Goal: Communication & Community: Share content

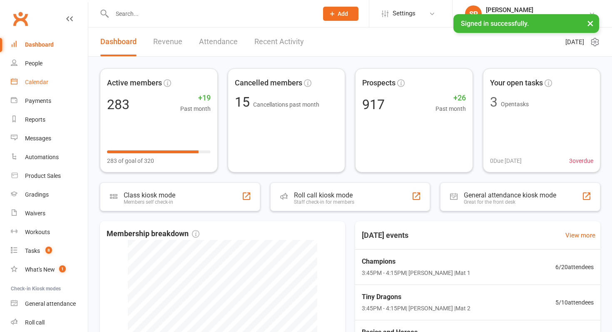
click at [67, 78] on link "Calendar" at bounding box center [49, 82] width 77 height 19
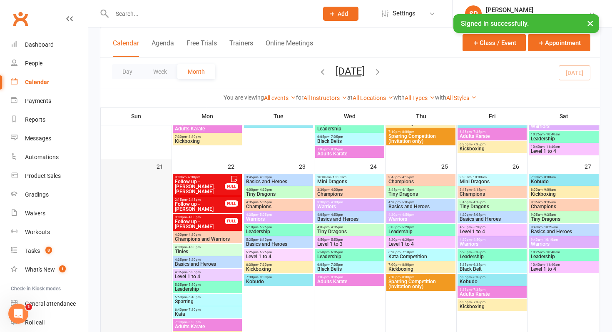
scroll to position [541, 0]
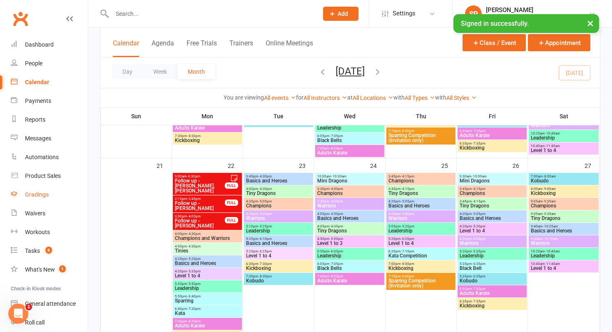
click at [32, 200] on link "Gradings" at bounding box center [49, 194] width 77 height 19
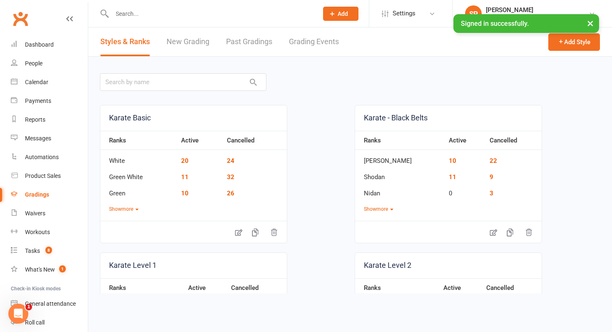
click at [321, 39] on link "Grading Events" at bounding box center [314, 41] width 50 height 29
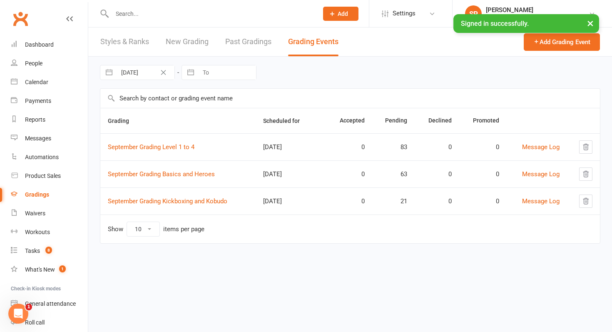
click at [172, 15] on input "text" at bounding box center [211, 14] width 203 height 12
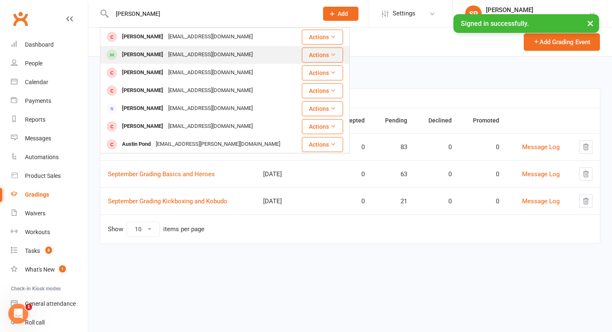
type input "[PERSON_NAME]"
click at [170, 52] on div "[EMAIL_ADDRESS][DOMAIN_NAME]" at bounding box center [211, 55] width 90 height 12
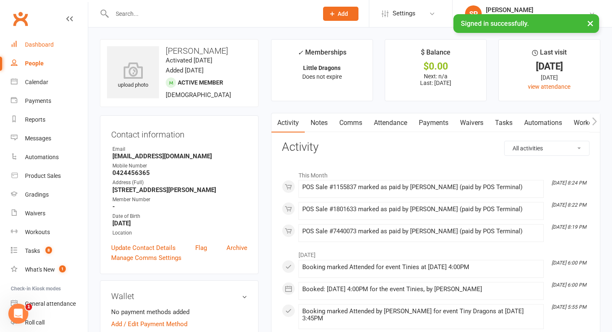
click at [53, 42] on link "Dashboard" at bounding box center [49, 44] width 77 height 19
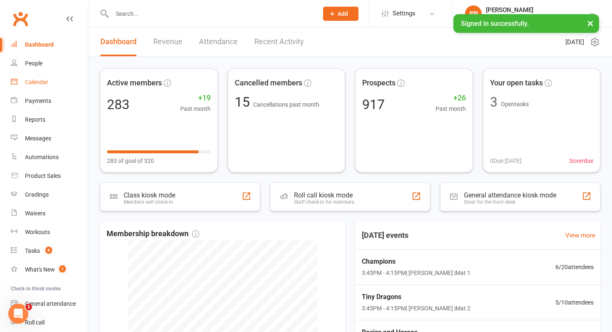
click at [45, 82] on div "Calendar" at bounding box center [36, 82] width 23 height 7
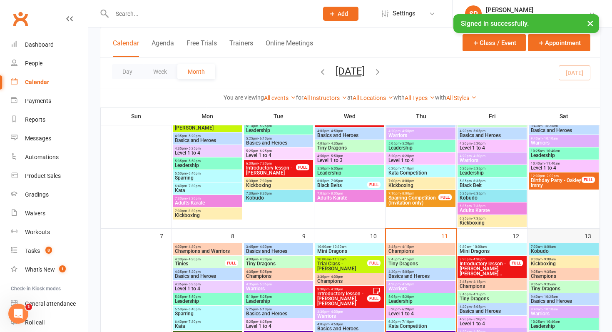
scroll to position [162, 0]
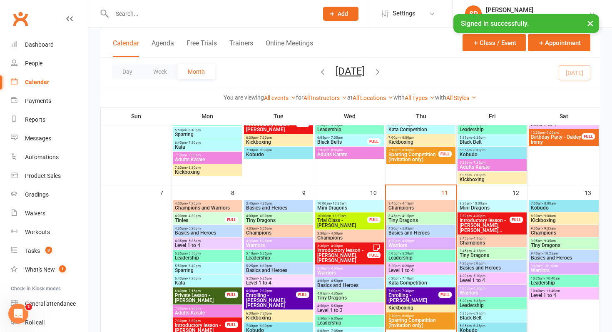
click at [489, 204] on span "9:30am - 10:00am" at bounding box center [492, 204] width 66 height 4
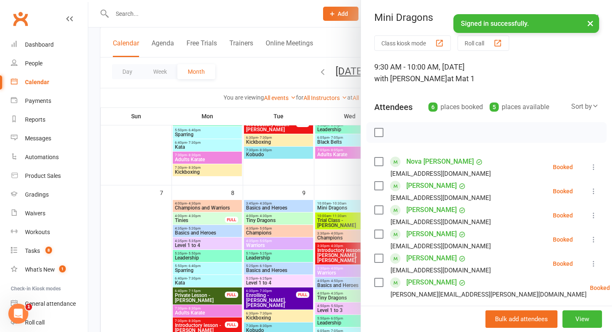
click at [320, 215] on div at bounding box center [350, 166] width 524 height 332
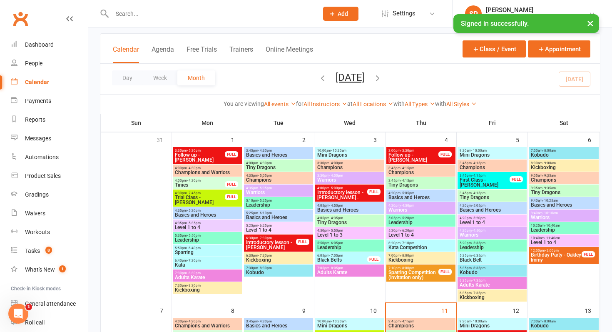
scroll to position [0, 0]
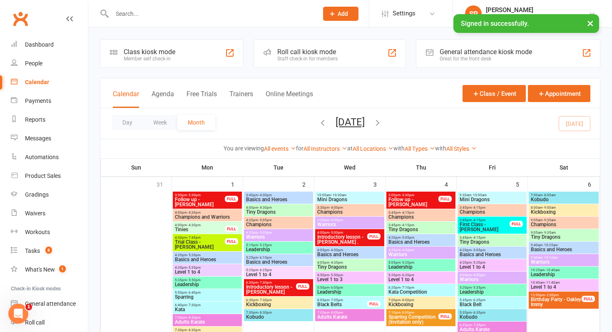
click at [472, 197] on span "Mini Dragons" at bounding box center [492, 199] width 66 height 5
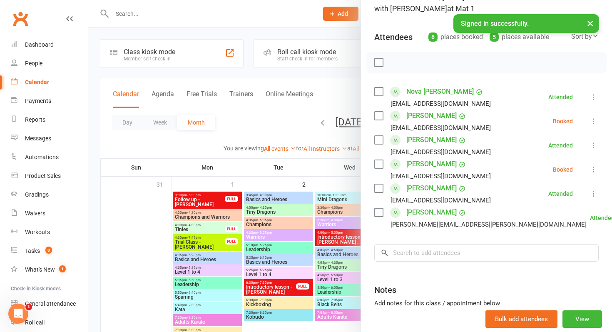
scroll to position [72, 0]
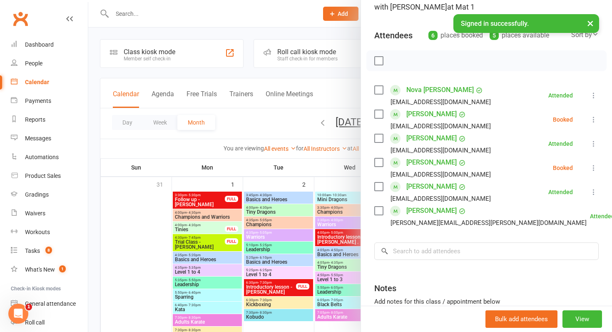
click at [269, 207] on div at bounding box center [350, 166] width 524 height 332
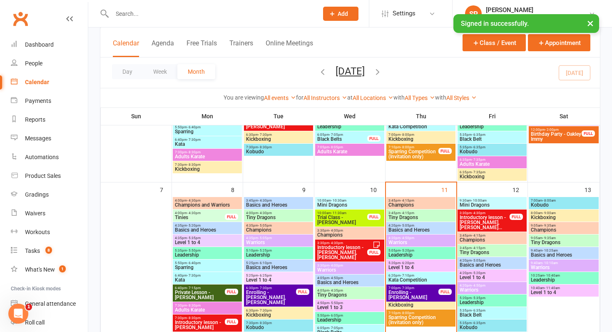
scroll to position [169, 0]
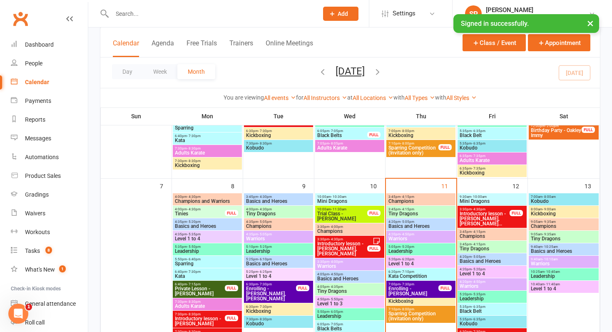
click at [476, 218] on span "Introductory lesson - [PERSON_NAME], [PERSON_NAME]..." at bounding box center [484, 218] width 51 height 15
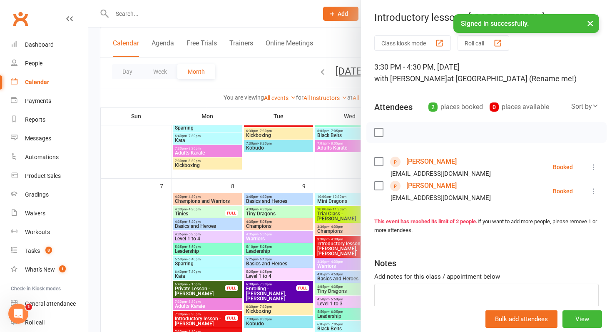
click at [336, 182] on div at bounding box center [350, 166] width 524 height 332
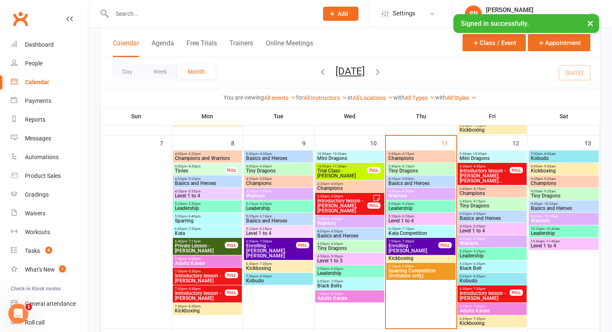
scroll to position [222, 0]
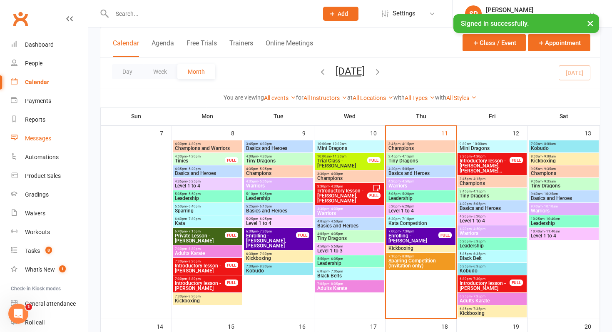
click at [47, 139] on div "Messages" at bounding box center [38, 138] width 26 height 7
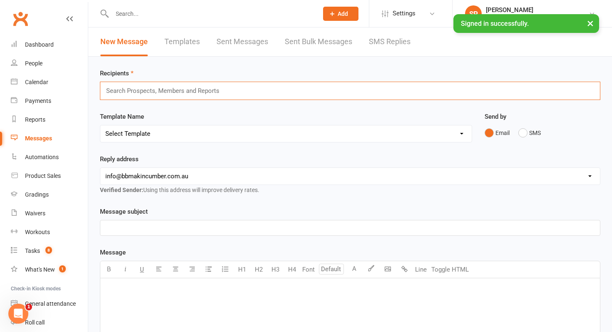
click at [207, 90] on input "text" at bounding box center [166, 90] width 122 height 11
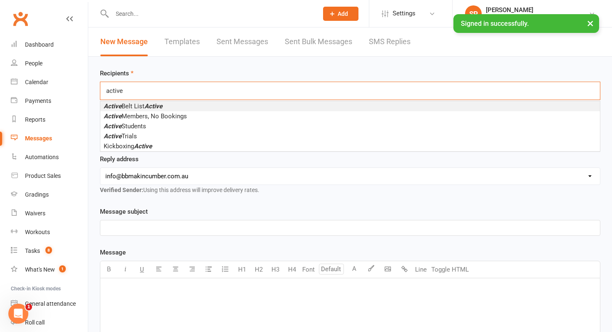
type input "active"
click at [200, 105] on li "Active Belt List Active" at bounding box center [350, 106] width 500 height 10
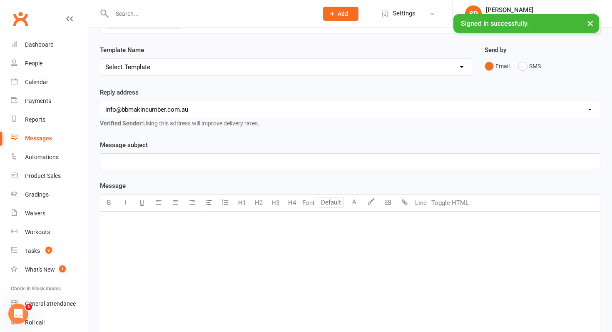
scroll to position [77, 0]
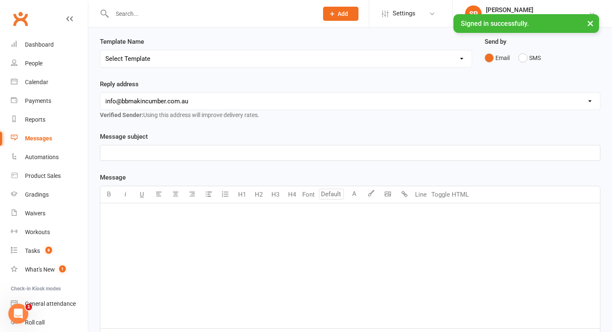
click at [152, 222] on div "﻿" at bounding box center [350, 265] width 500 height 125
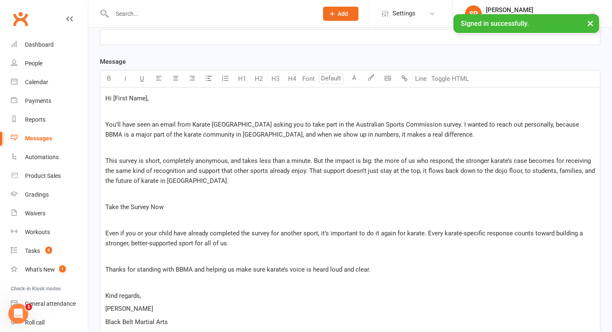
scroll to position [192, 0]
drag, startPoint x: 146, startPoint y: 101, endPoint x: 113, endPoint y: 100, distance: 32.5
click at [113, 100] on span "Hi [First Name]," at bounding box center [126, 99] width 43 height 7
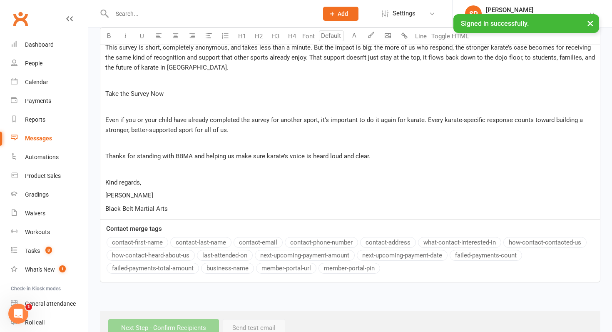
scroll to position [332, 0]
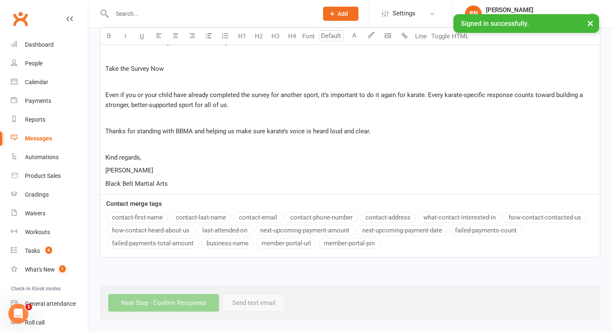
click at [133, 219] on div "Message U H1 H2 H3 H4 Font A Line Toggle HTML Hi , ﻿ You’ll have seen an email …" at bounding box center [350, 87] width 501 height 339
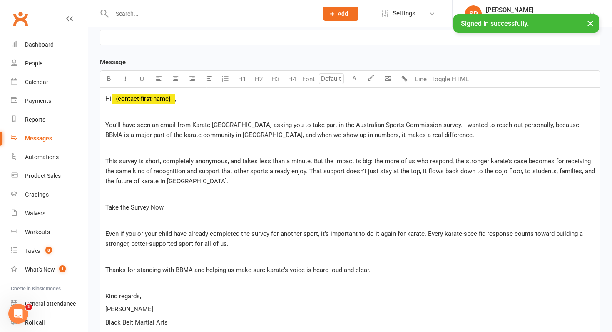
scroll to position [198, 0]
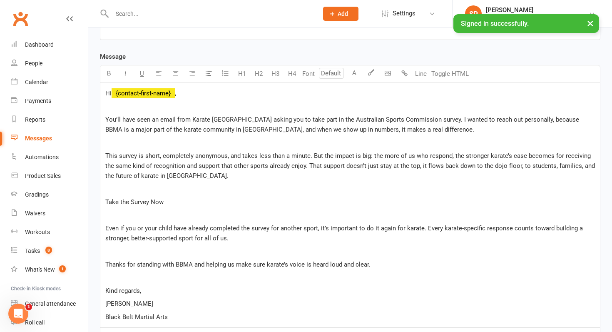
click at [165, 106] on p "﻿" at bounding box center [350, 106] width 490 height 10
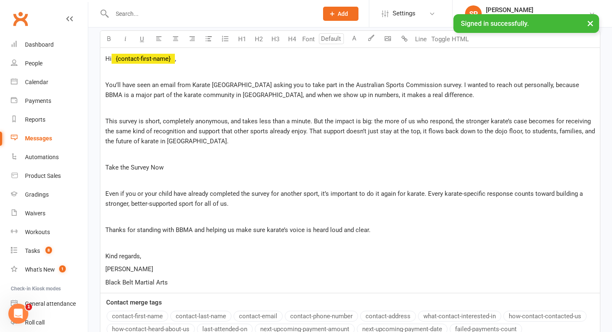
scroll to position [242, 0]
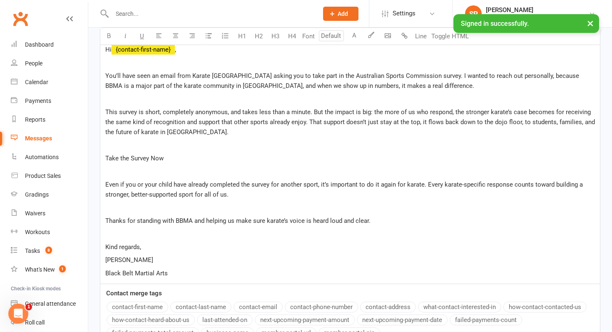
click at [307, 277] on p "Black Belt Martial Arts" at bounding box center [350, 273] width 490 height 10
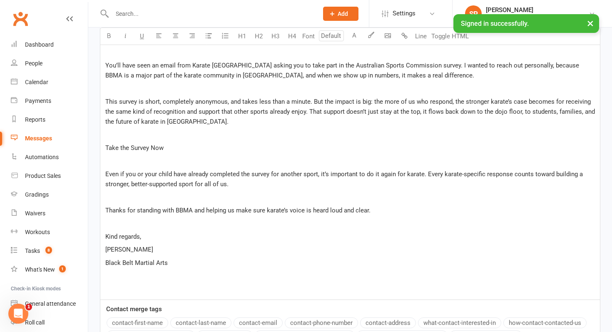
scroll to position [250, 0]
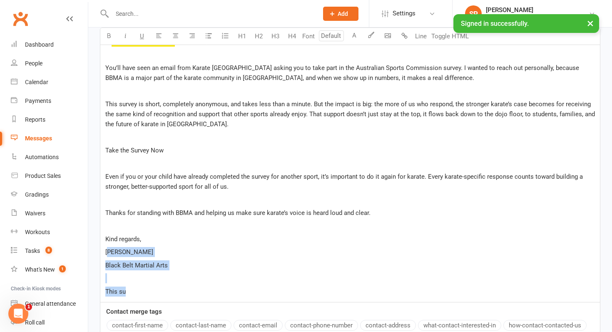
drag, startPoint x: 139, startPoint y: 295, endPoint x: 108, endPoint y: 251, distance: 53.9
click at [108, 251] on div "Hi ﻿ {contact-first-name} , ﻿ You’ll have seen an email from Karate Australia a…" at bounding box center [350, 166] width 500 height 271
click at [175, 254] on p "[PERSON_NAME]" at bounding box center [350, 252] width 490 height 10
drag, startPoint x: 172, startPoint y: 252, endPoint x: 106, endPoint y: 251, distance: 65.4
click at [106, 251] on p "[PERSON_NAME]" at bounding box center [350, 252] width 490 height 10
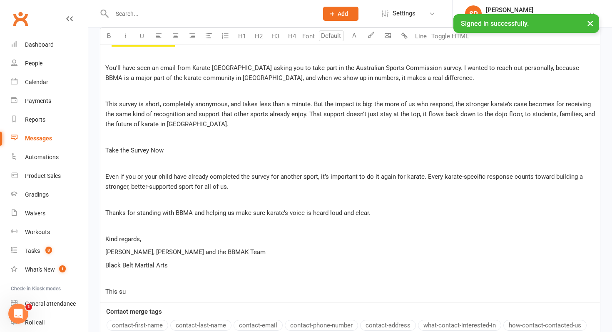
drag, startPoint x: 130, startPoint y: 289, endPoint x: 100, endPoint y: 289, distance: 30.4
click at [100, 290] on div "Message subject ﻿ Message U H1 H2 H3 H4 Font A Line Toggle HTML Hi ﻿ {contact-f…" at bounding box center [350, 168] width 513 height 418
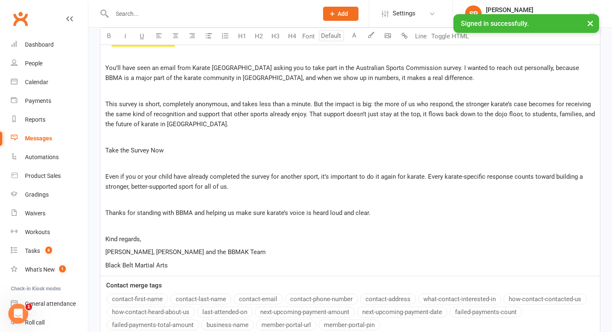
click at [398, 214] on p "Thanks for standing with BBMA and helping us make sure karate’s voice is heard …" at bounding box center [350, 213] width 490 height 10
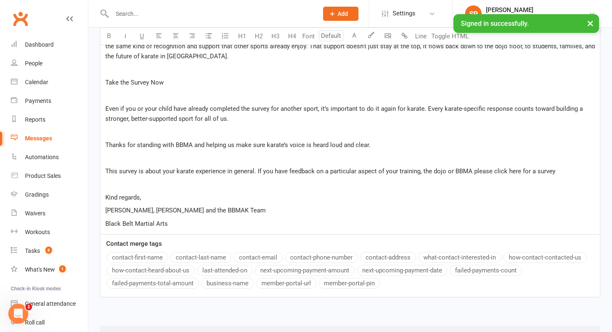
scroll to position [320, 0]
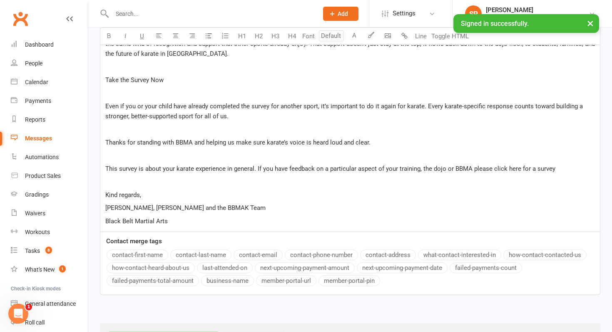
click at [254, 169] on span "This survey is about your karate experience in general. If you have feedback on…" at bounding box center [330, 168] width 450 height 7
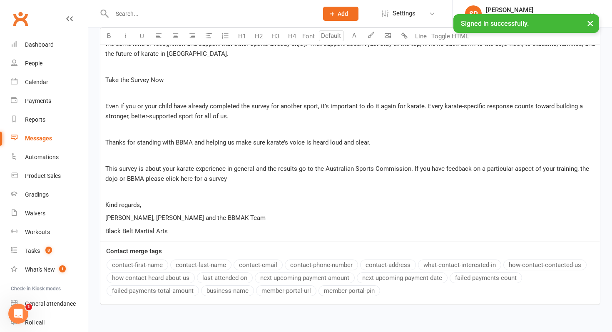
click at [275, 177] on p "This survey is about your karate experience in general and the results go to th…" at bounding box center [350, 174] width 490 height 20
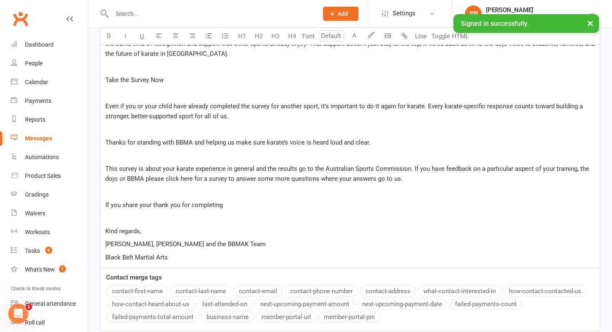
drag, startPoint x: 231, startPoint y: 206, endPoint x: 140, endPoint y: 205, distance: 90.4
click at [140, 205] on p "If you share your thank you for completing" at bounding box center [350, 205] width 490 height 10
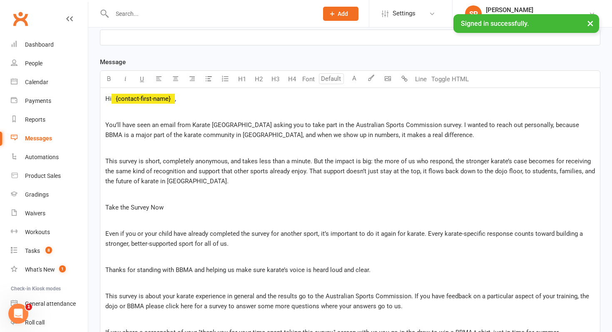
scroll to position [175, 0]
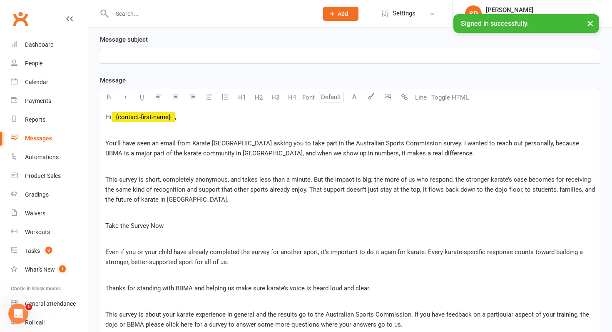
click at [178, 56] on p "﻿" at bounding box center [350, 56] width 490 height 10
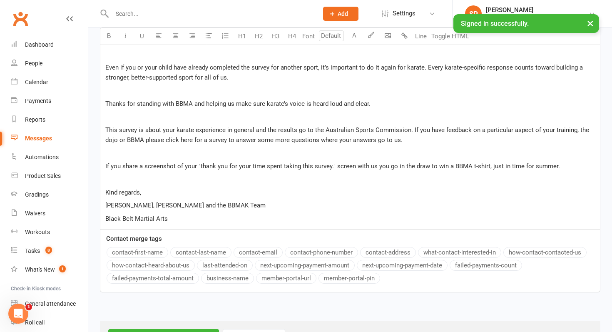
drag, startPoint x: 175, startPoint y: 225, endPoint x: 136, endPoint y: 224, distance: 38.8
click at [136, 225] on div "Hi ﻿ {contact-first-name} , ﻿ You’ll have seen an email from Karate Australia a…" at bounding box center [350, 75] width 500 height 307
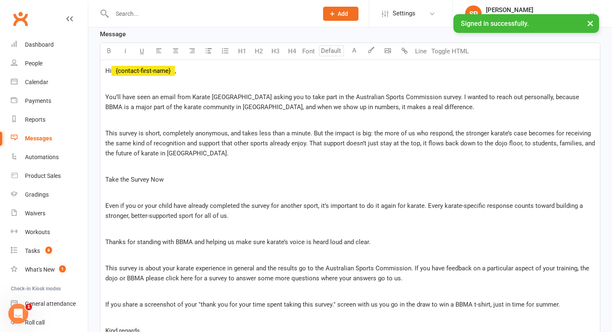
scroll to position [219, 0]
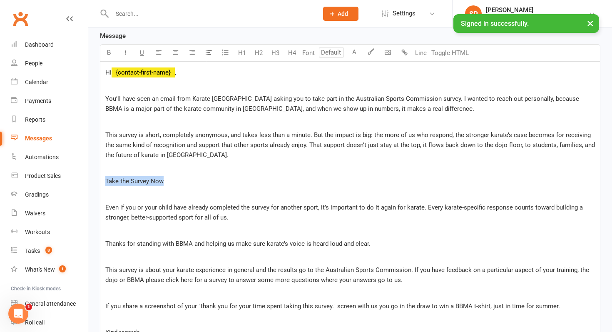
drag, startPoint x: 177, startPoint y: 178, endPoint x: 107, endPoint y: 175, distance: 70.0
click at [107, 175] on div "Hi ﻿ {contact-first-name} , ﻿ You’ll have seen an email from Karate Australia a…" at bounding box center [350, 215] width 500 height 307
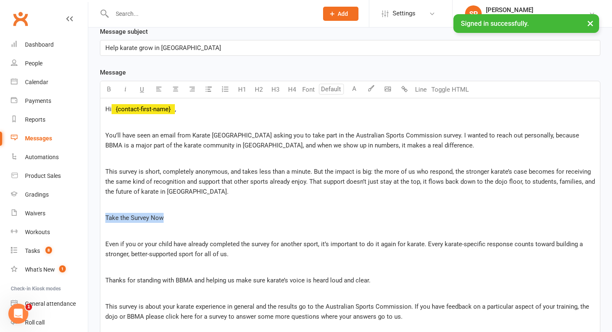
scroll to position [181, 0]
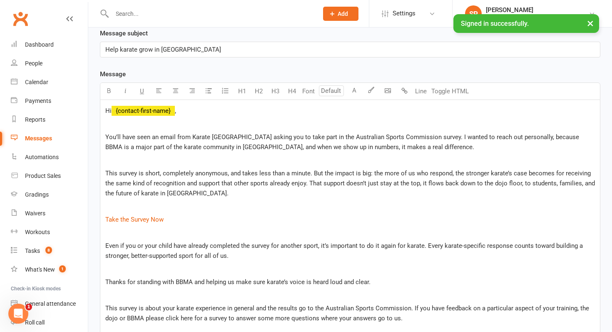
click at [284, 215] on p "﻿ $ Take the Survey Now $ ﻿" at bounding box center [350, 220] width 490 height 10
click at [312, 182] on span "This survey is short, completely anonymous, and takes less than a minute. But t…" at bounding box center [351, 183] width 492 height 27
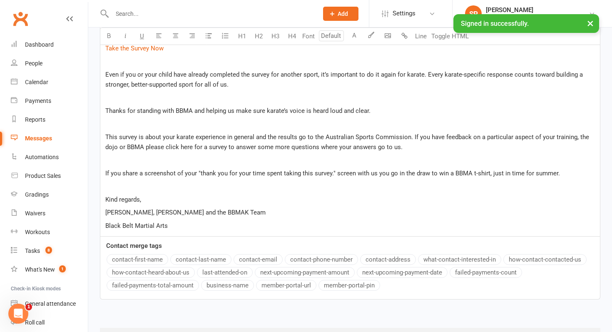
scroll to position [353, 0]
click at [447, 150] on p "This survey is about your karate experience in general and the results go to th…" at bounding box center [350, 141] width 490 height 20
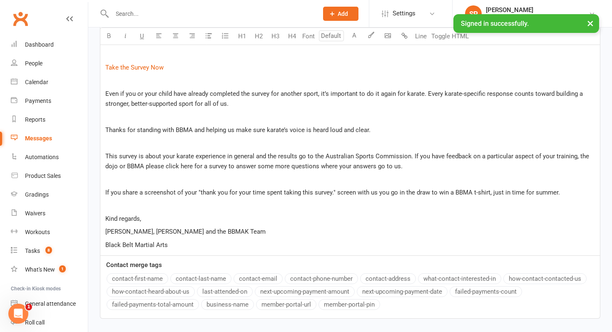
scroll to position [318, 0]
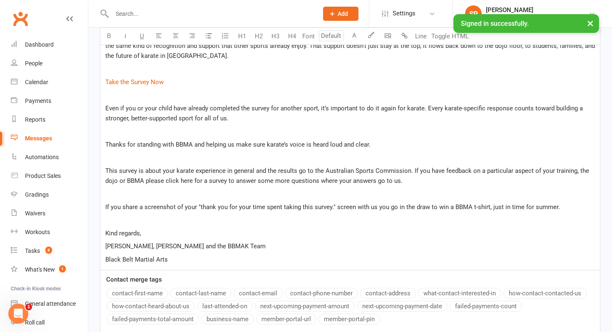
click at [377, 207] on span "If you share a screenshot of your "thank you for your time spent taking this su…" at bounding box center [332, 206] width 455 height 7
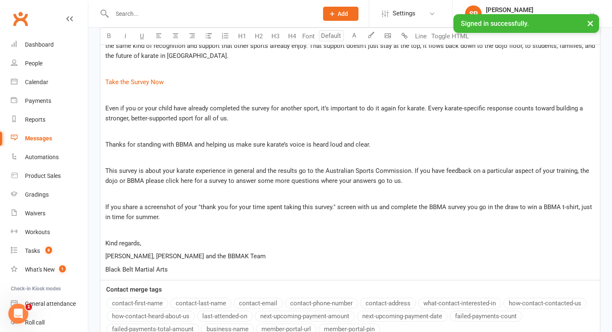
click at [183, 183] on span "This survey is about your karate experience in general and the results go to th…" at bounding box center [348, 175] width 486 height 17
click at [366, 183] on span "for a survey to answer some more questions where your answers go to [GEOGRAPHIC…" at bounding box center [322, 180] width 262 height 7
click at [383, 180] on span "for a survey to answer some more questions where your feedback go to [GEOGRAPHI…" at bounding box center [323, 180] width 264 height 7
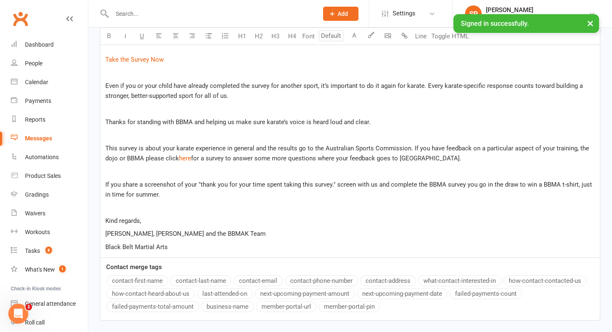
scroll to position [344, 0]
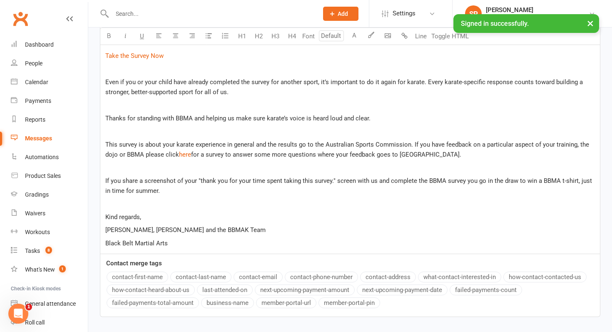
click at [332, 181] on span "If you share a screenshot of your "thank you for your time spent taking this su…" at bounding box center [349, 185] width 489 height 17
click at [539, 179] on span "If you share a screenshot of your "thank you for your time spent taking this su…" at bounding box center [349, 185] width 488 height 17
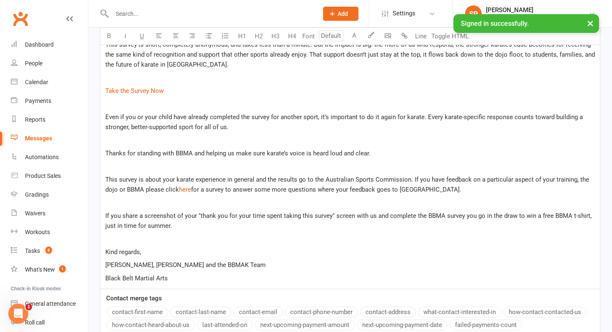
scroll to position [249, 0]
